Goal: Find specific page/section: Find specific page/section

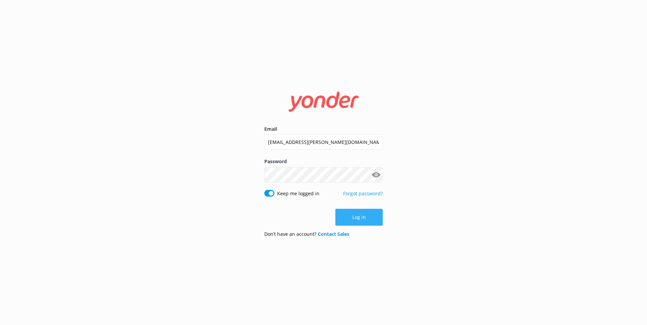
click at [350, 214] on button "Log in" at bounding box center [358, 217] width 47 height 17
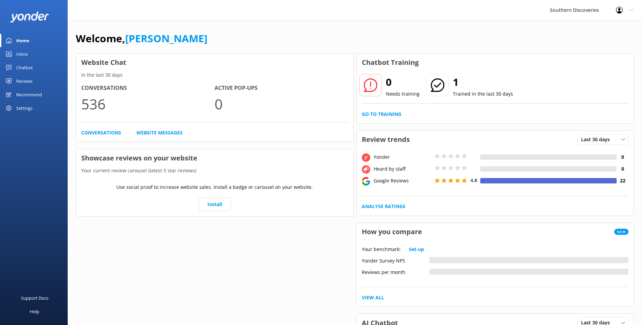
click at [32, 55] on link "Inbox" at bounding box center [34, 54] width 68 height 14
